Goal: Complete application form

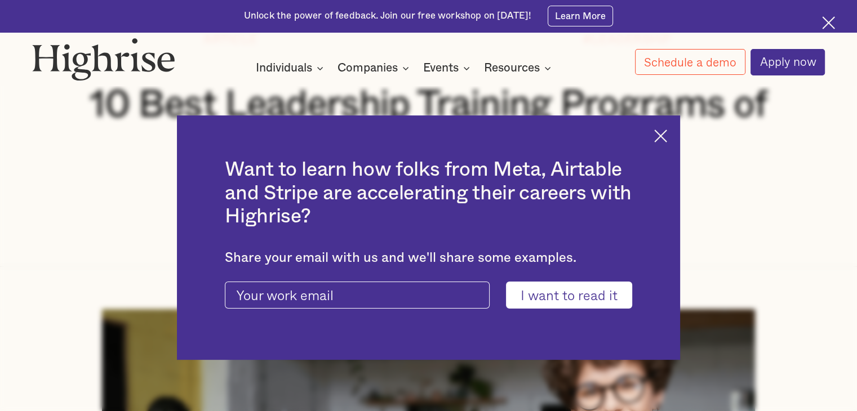
scroll to position [189, 0]
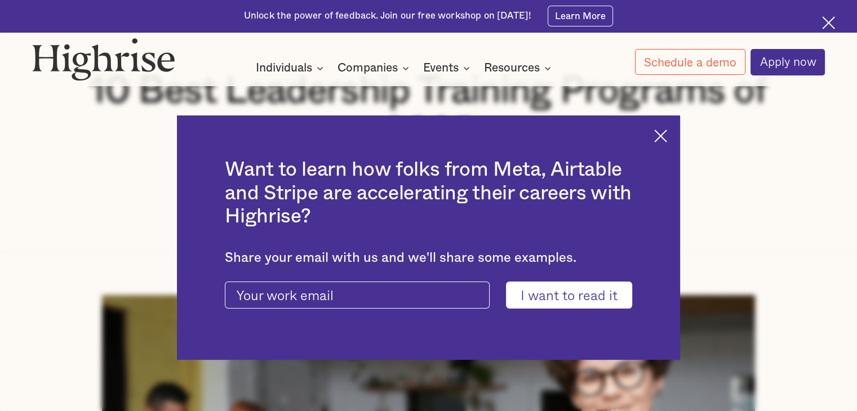
click at [667, 137] on img at bounding box center [660, 136] width 13 height 13
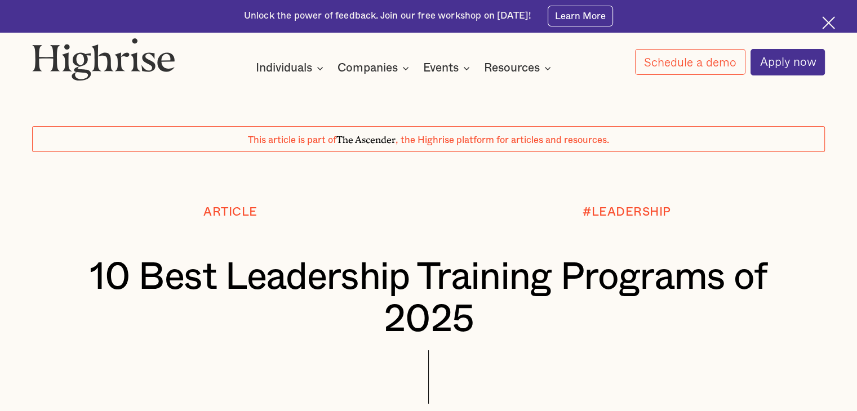
scroll to position [0, 0]
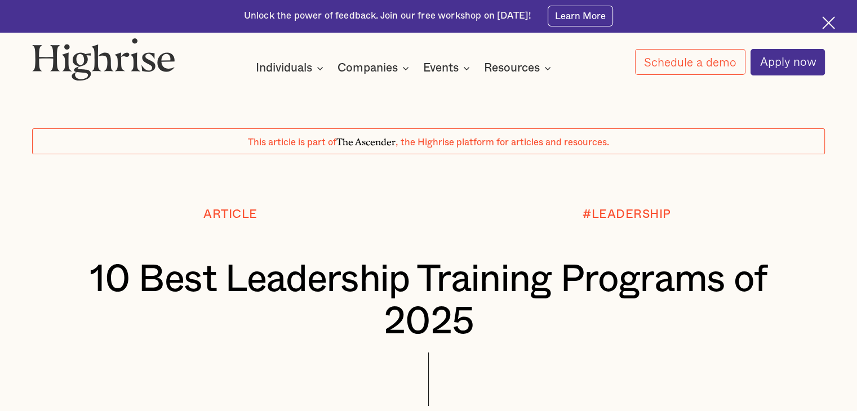
drag, startPoint x: 859, startPoint y: 22, endPoint x: 865, endPoint y: 14, distance: 9.7
click at [856, 14] on html "Unlock the power of feedback. Join our free workshop on Sep 16th! Learn More In…" at bounding box center [428, 205] width 857 height 411
click at [828, 20] on img at bounding box center [828, 22] width 13 height 13
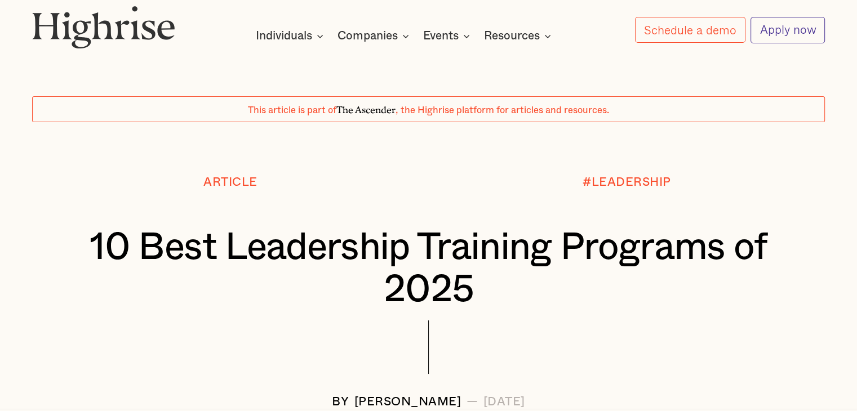
click at [789, 32] on link "Apply now" at bounding box center [787, 30] width 74 height 26
